Goal: Information Seeking & Learning: Learn about a topic

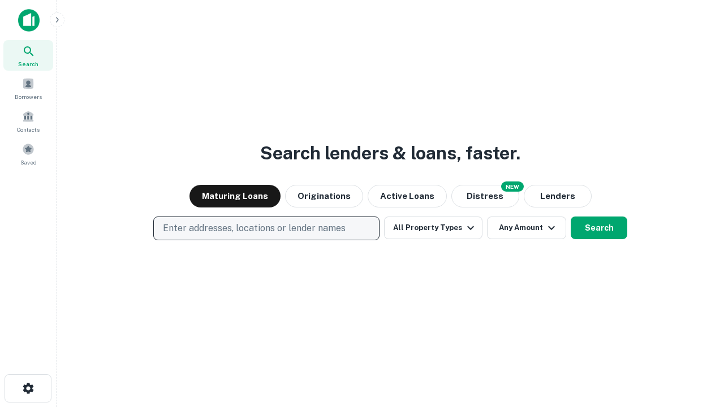
click at [266, 229] on p "Enter addresses, locations or lender names" at bounding box center [254, 229] width 183 height 14
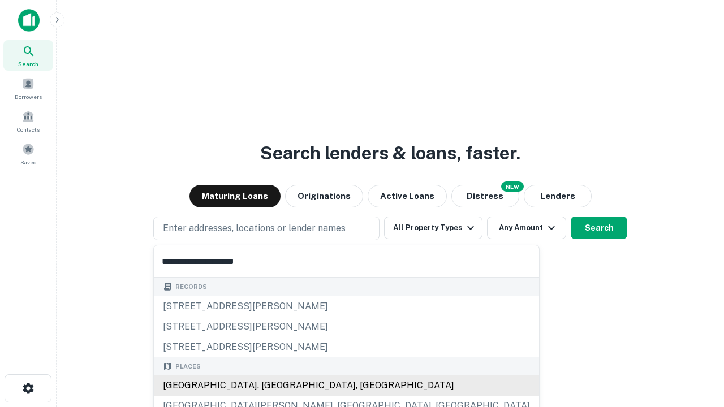
click at [270, 386] on div "[GEOGRAPHIC_DATA], [GEOGRAPHIC_DATA], [GEOGRAPHIC_DATA]" at bounding box center [346, 386] width 385 height 20
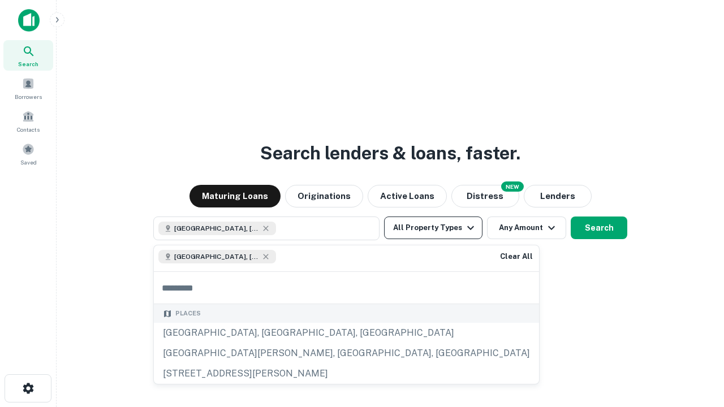
click at [433, 228] on button "All Property Types" at bounding box center [433, 228] width 98 height 23
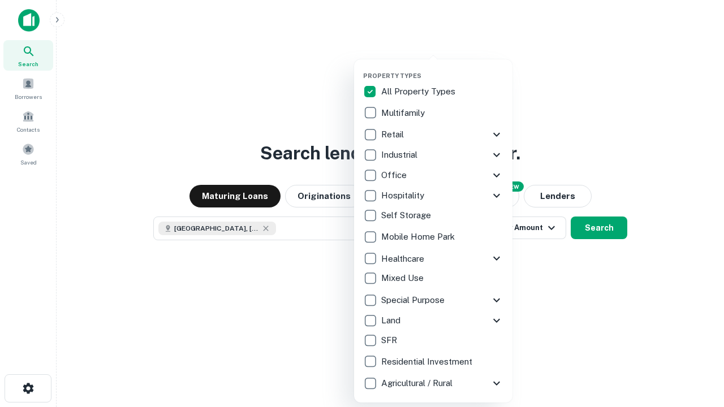
click at [442, 68] on button "button" at bounding box center [442, 68] width 158 height 1
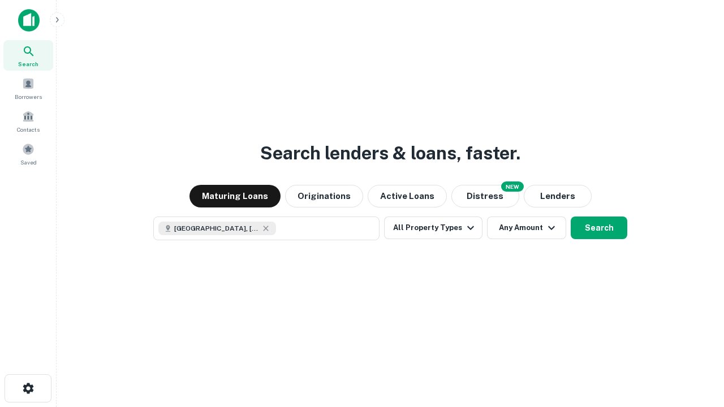
scroll to position [18, 0]
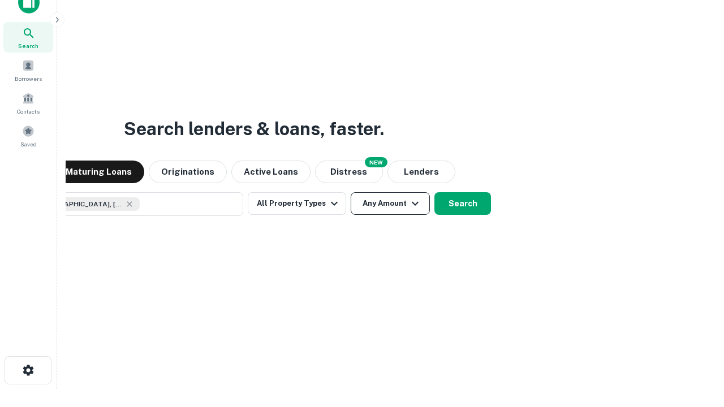
click at [351, 192] on button "Any Amount" at bounding box center [390, 203] width 79 height 23
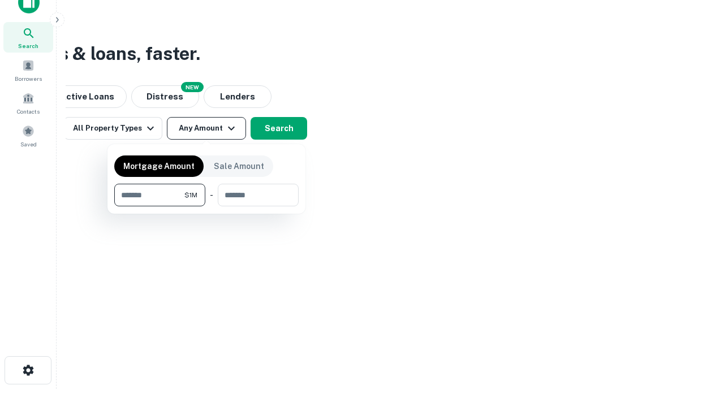
type input "*******"
click at [207, 207] on button "button" at bounding box center [206, 207] width 184 height 1
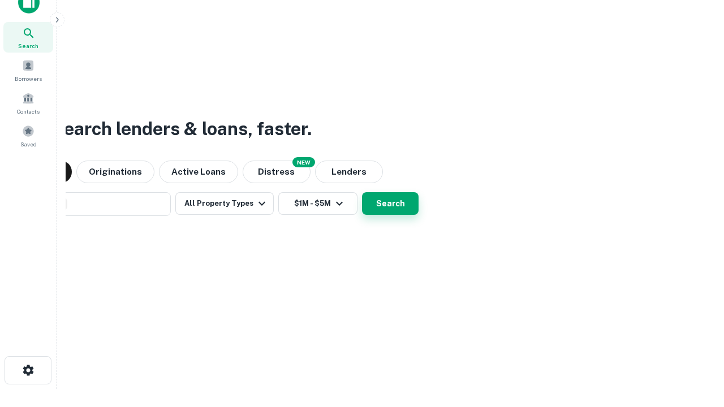
click at [362, 192] on button "Search" at bounding box center [390, 203] width 57 height 23
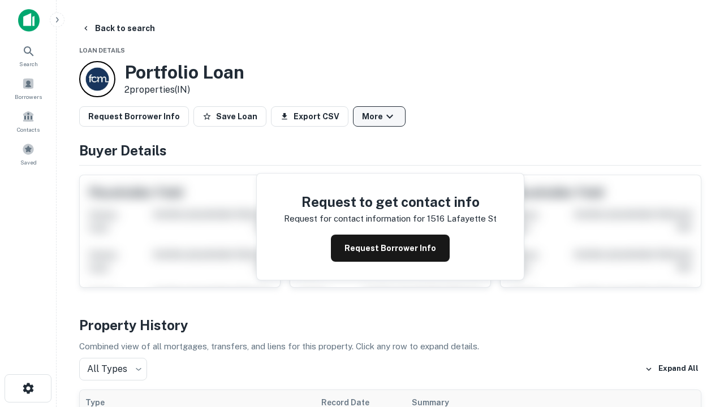
click at [379, 117] on button "More" at bounding box center [379, 116] width 53 height 20
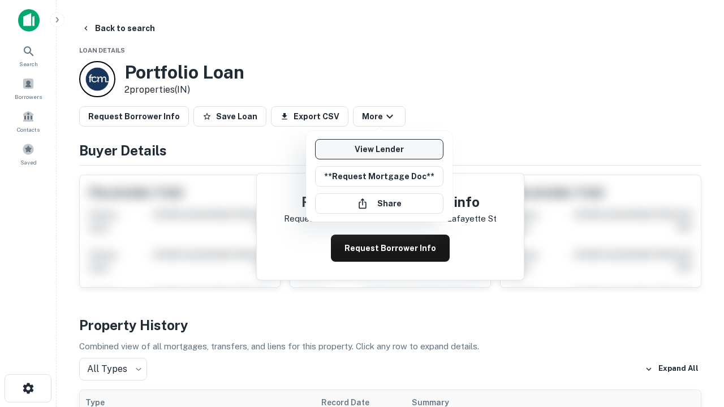
click at [379, 149] on link "View Lender" at bounding box center [379, 149] width 128 height 20
